Goal: Information Seeking & Learning: Learn about a topic

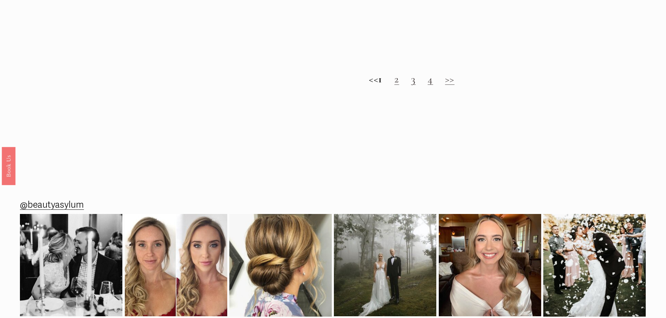
scroll to position [830, 0]
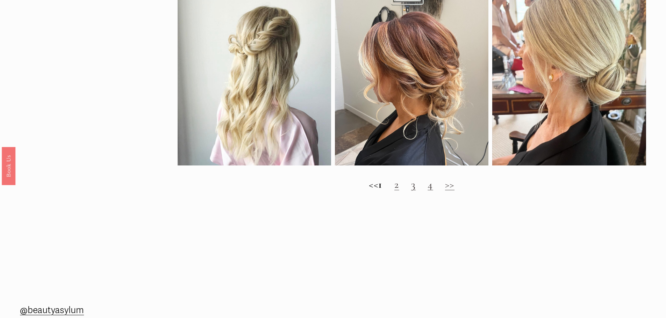
click at [399, 191] on link "2" at bounding box center [396, 184] width 5 height 13
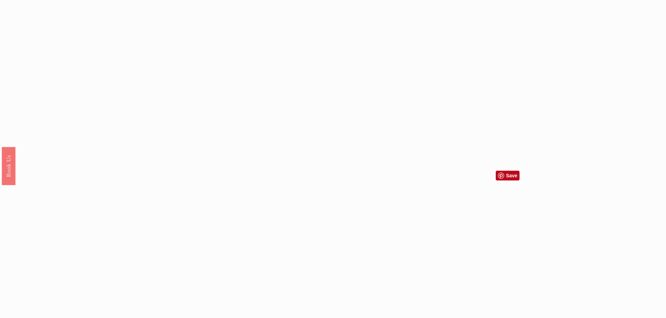
scroll to position [804, 0]
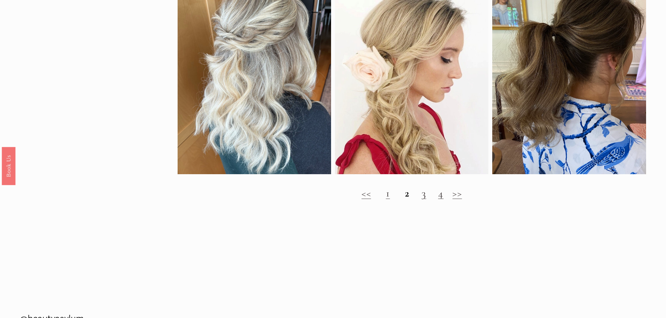
click at [425, 200] on link "3" at bounding box center [423, 193] width 5 height 13
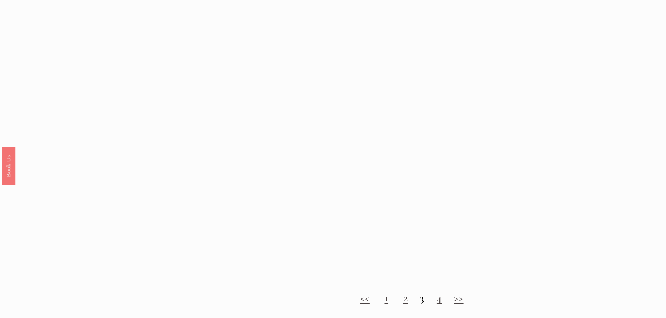
scroll to position [943, 0]
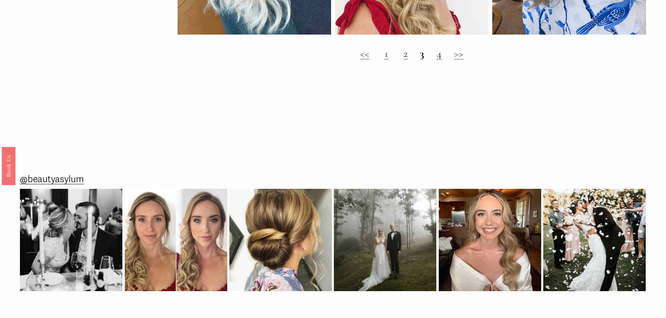
click at [440, 67] on div "<< 1 2 3 4 >>" at bounding box center [411, 53] width 468 height 31
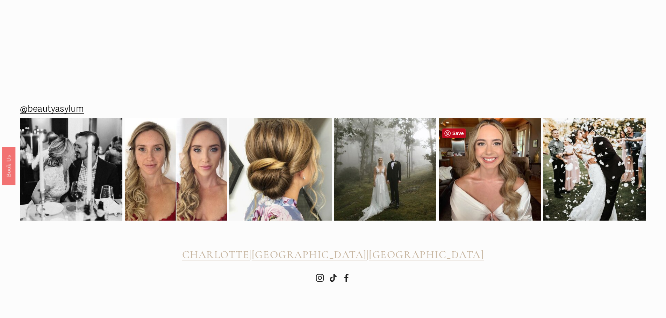
scroll to position [1022, 0]
